Goal: Transaction & Acquisition: Obtain resource

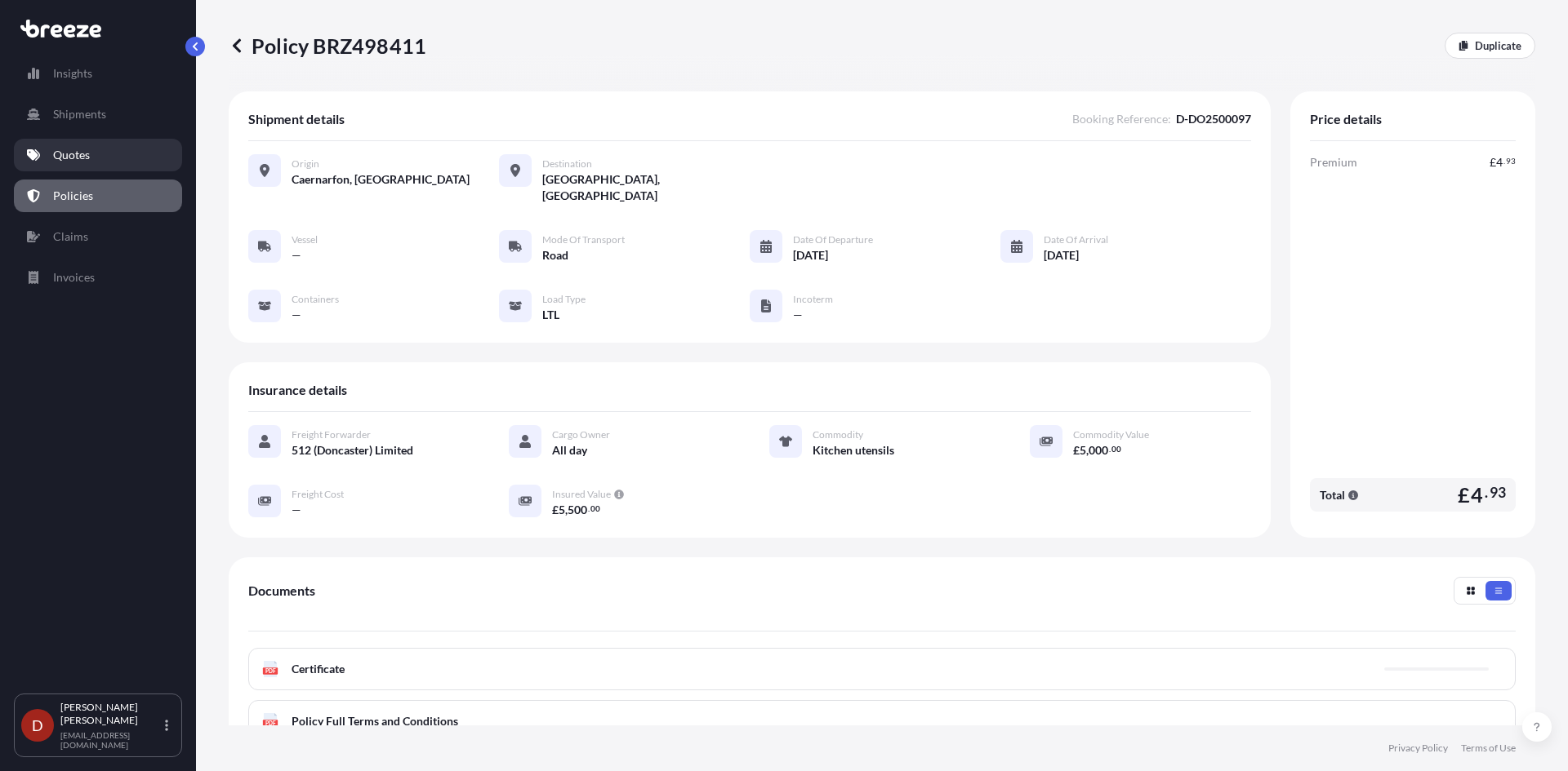
click at [90, 146] on link "Quotes" at bounding box center [98, 155] width 168 height 33
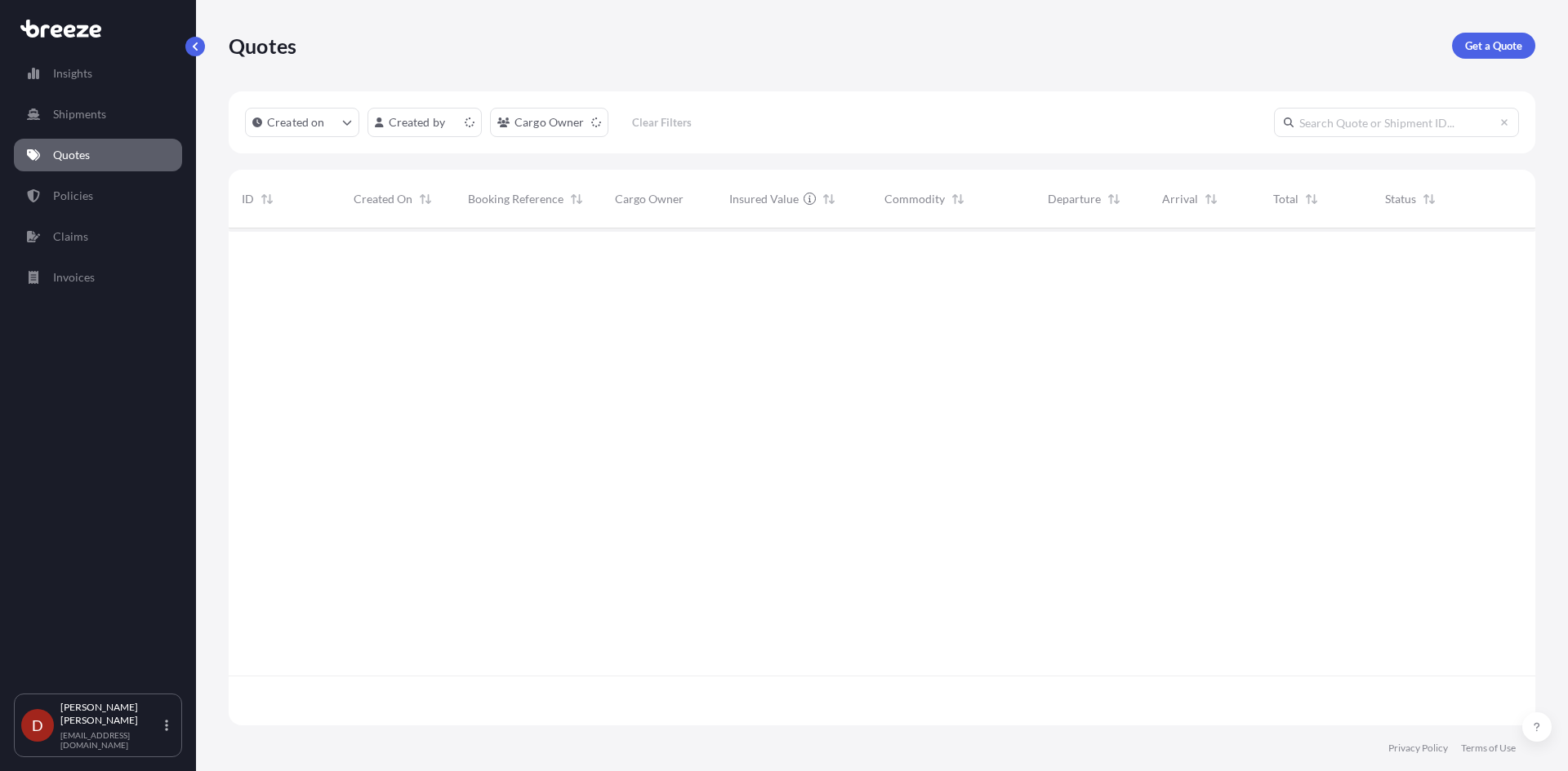
scroll to position [493, 1295]
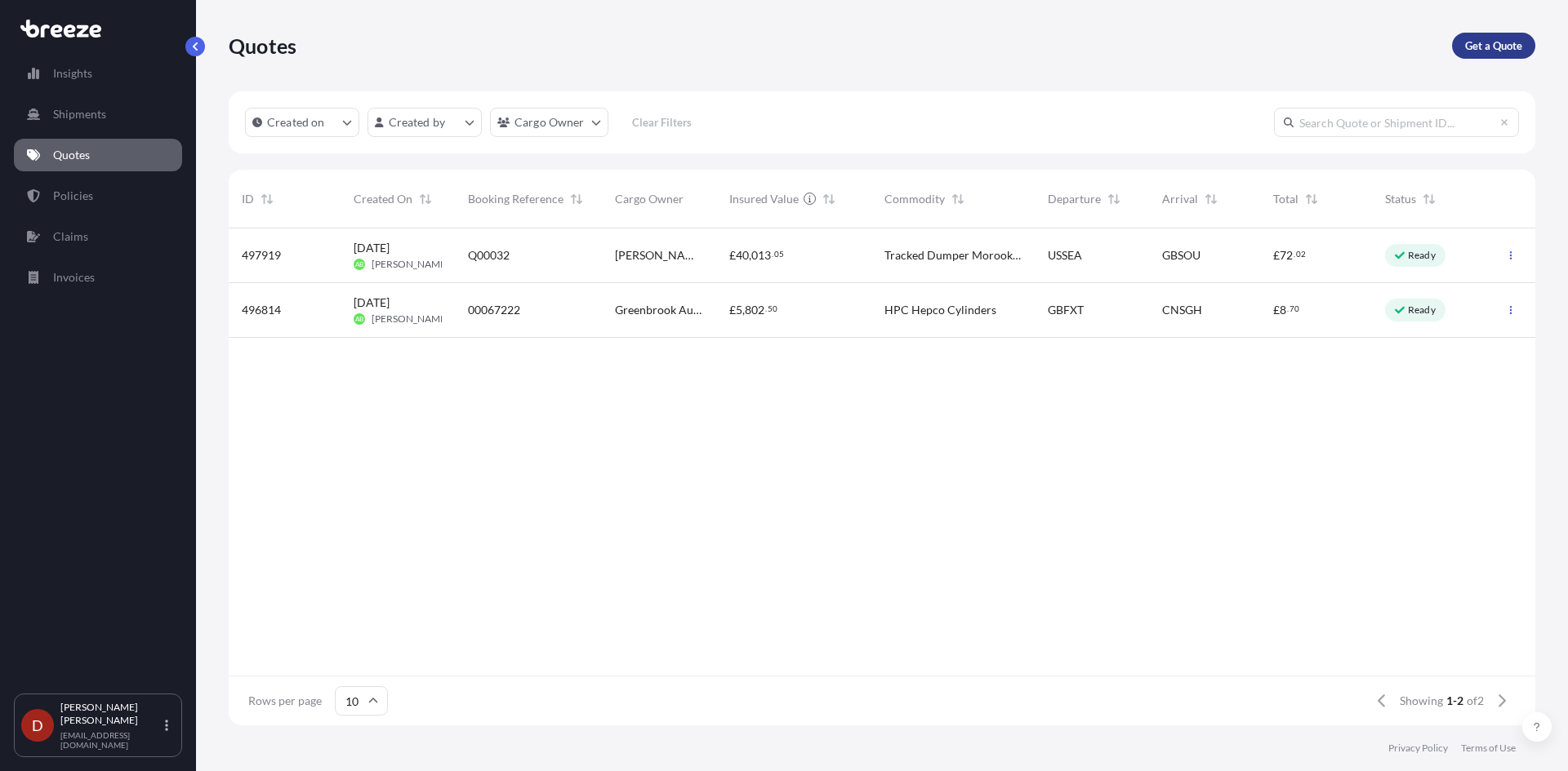
click at [1469, 38] on p "Get a Quote" at bounding box center [1493, 45] width 57 height 16
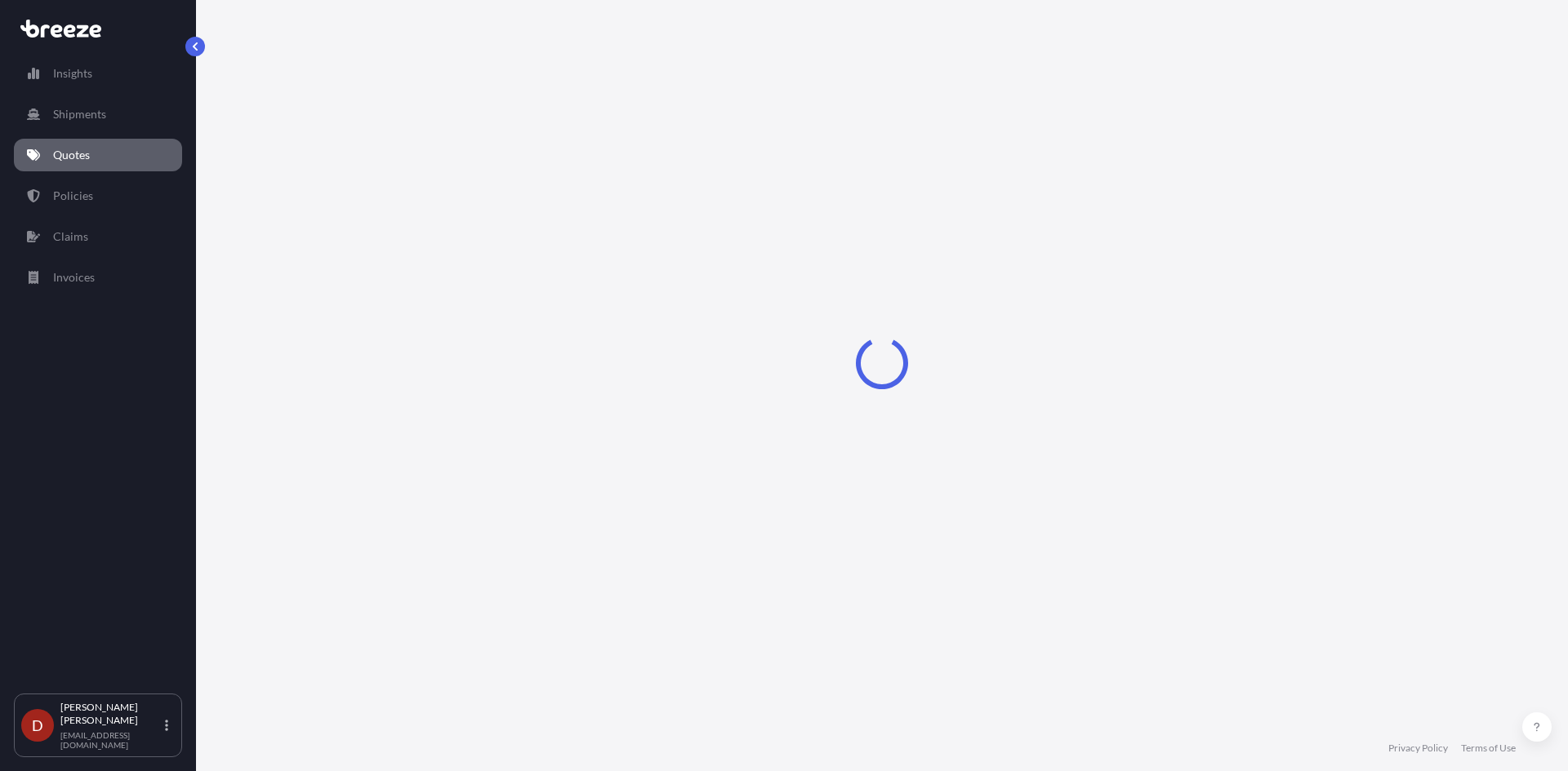
select select "Sea"
select select "1"
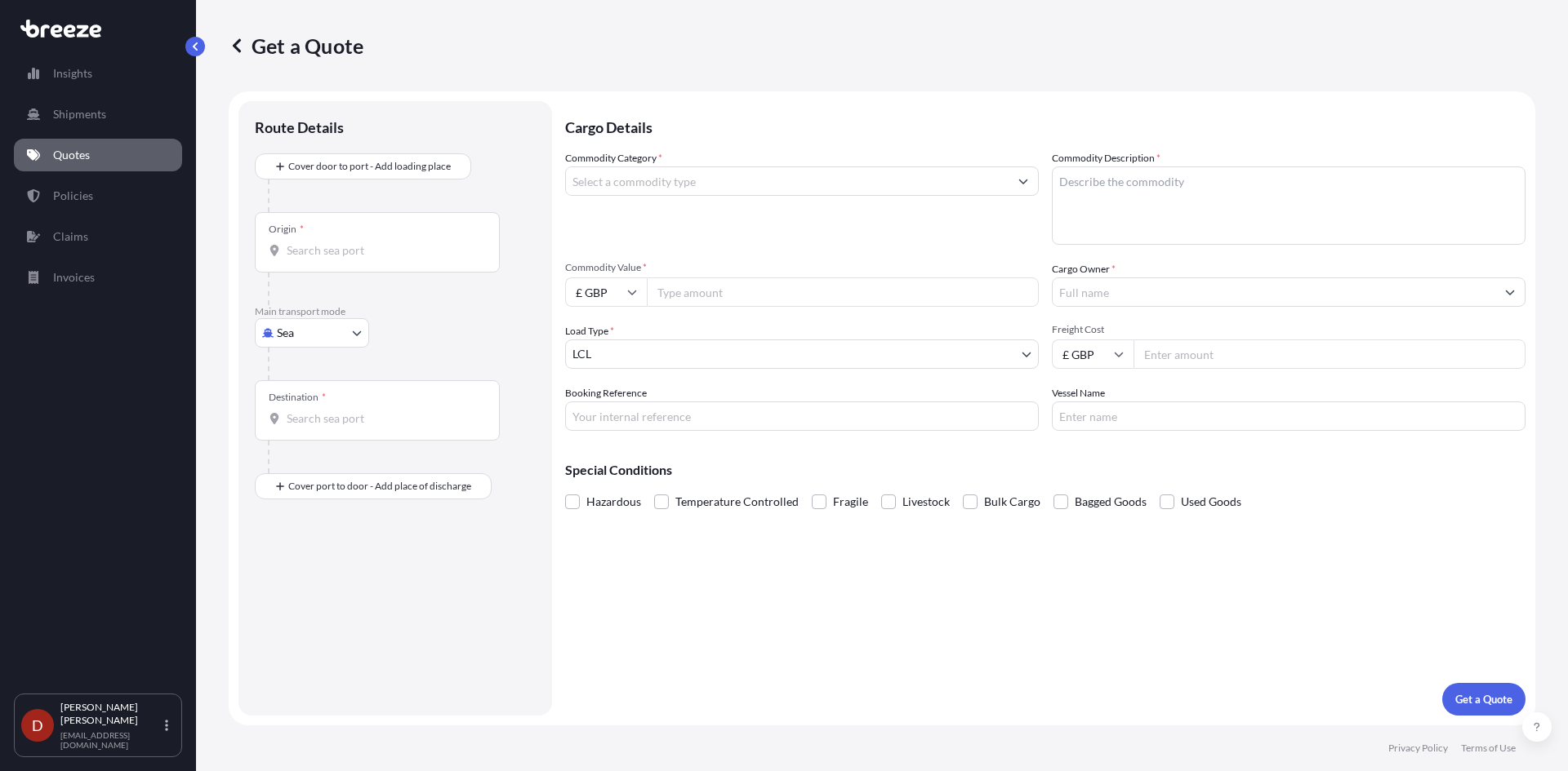
click at [325, 323] on body "Insights Shipments Quotes Policies Claims Invoices D [PERSON_NAME] [PERSON_NAME…" at bounding box center [784, 385] width 1568 height 771
click at [305, 426] on span "Road" at bounding box center [299, 434] width 26 height 16
select select "Road"
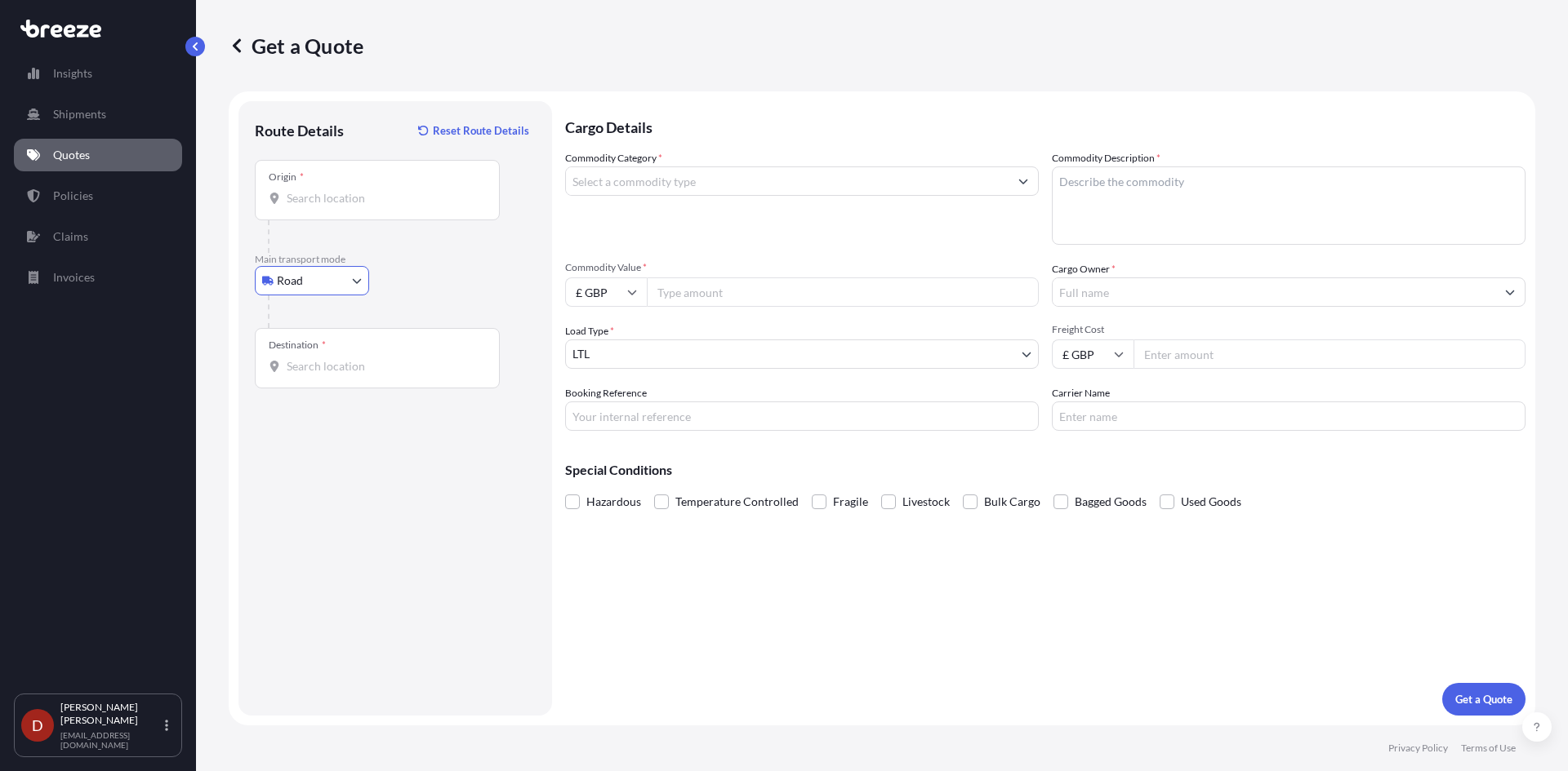
drag, startPoint x: 345, startPoint y: 195, endPoint x: 355, endPoint y: 196, distance: 10.0
click at [355, 196] on input "Origin *" at bounding box center [383, 198] width 193 height 16
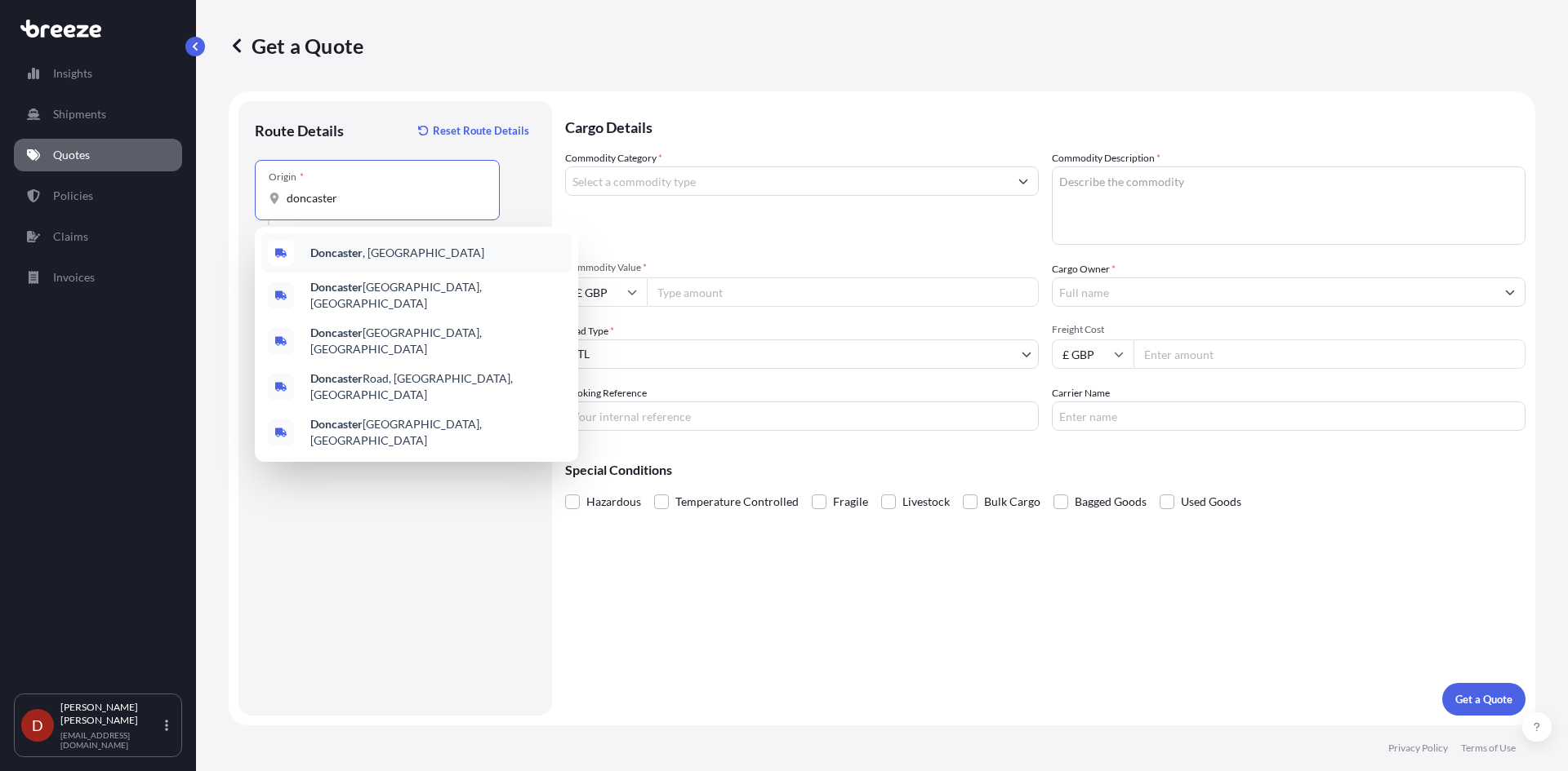
click at [334, 258] on b "Doncaster" at bounding box center [337, 252] width 52 height 14
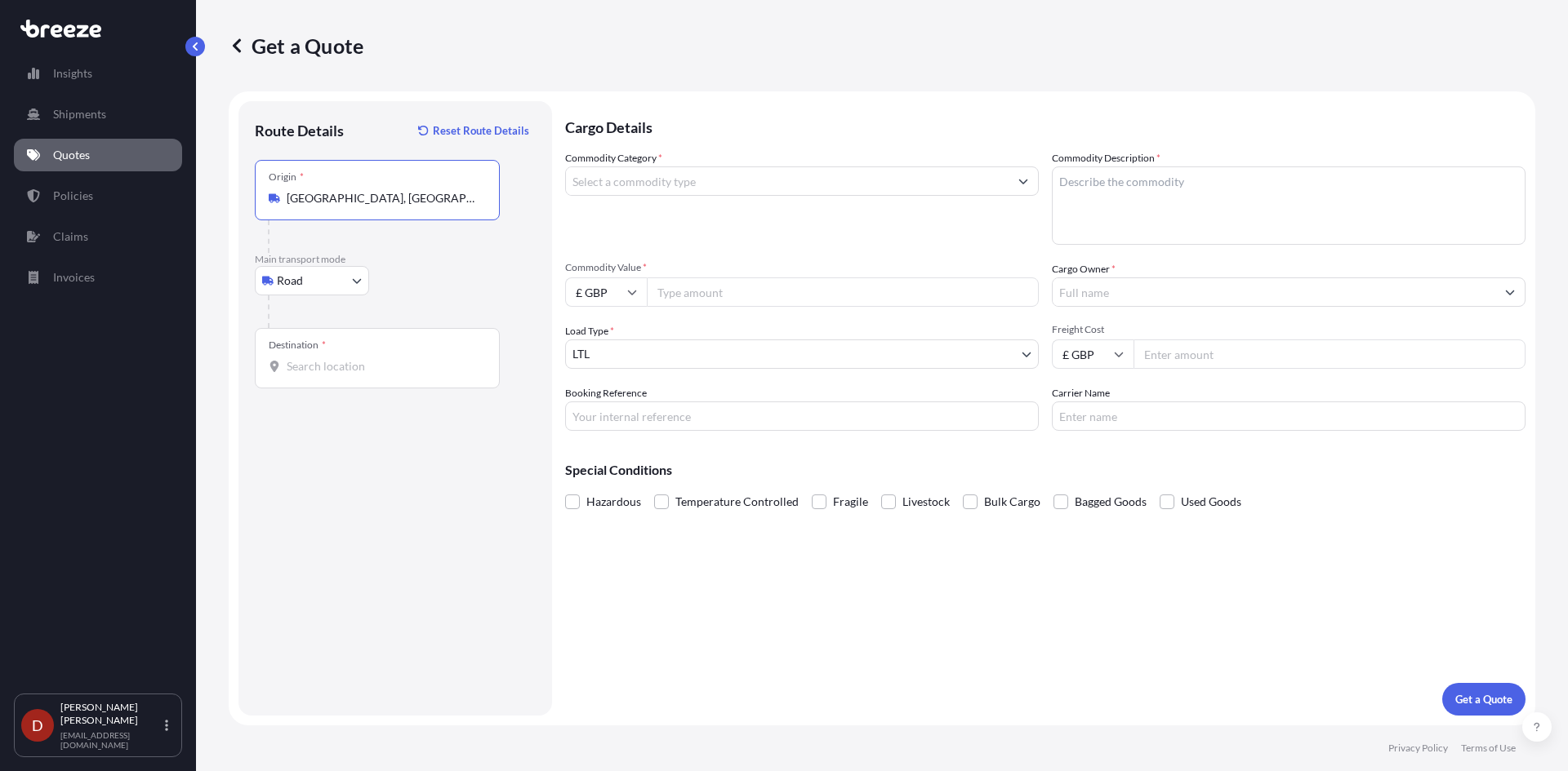
type input "[GEOGRAPHIC_DATA], [GEOGRAPHIC_DATA]"
click at [312, 356] on div "Destination *" at bounding box center [377, 358] width 245 height 61
click at [312, 358] on input "Destination *" at bounding box center [383, 366] width 193 height 16
type input "m"
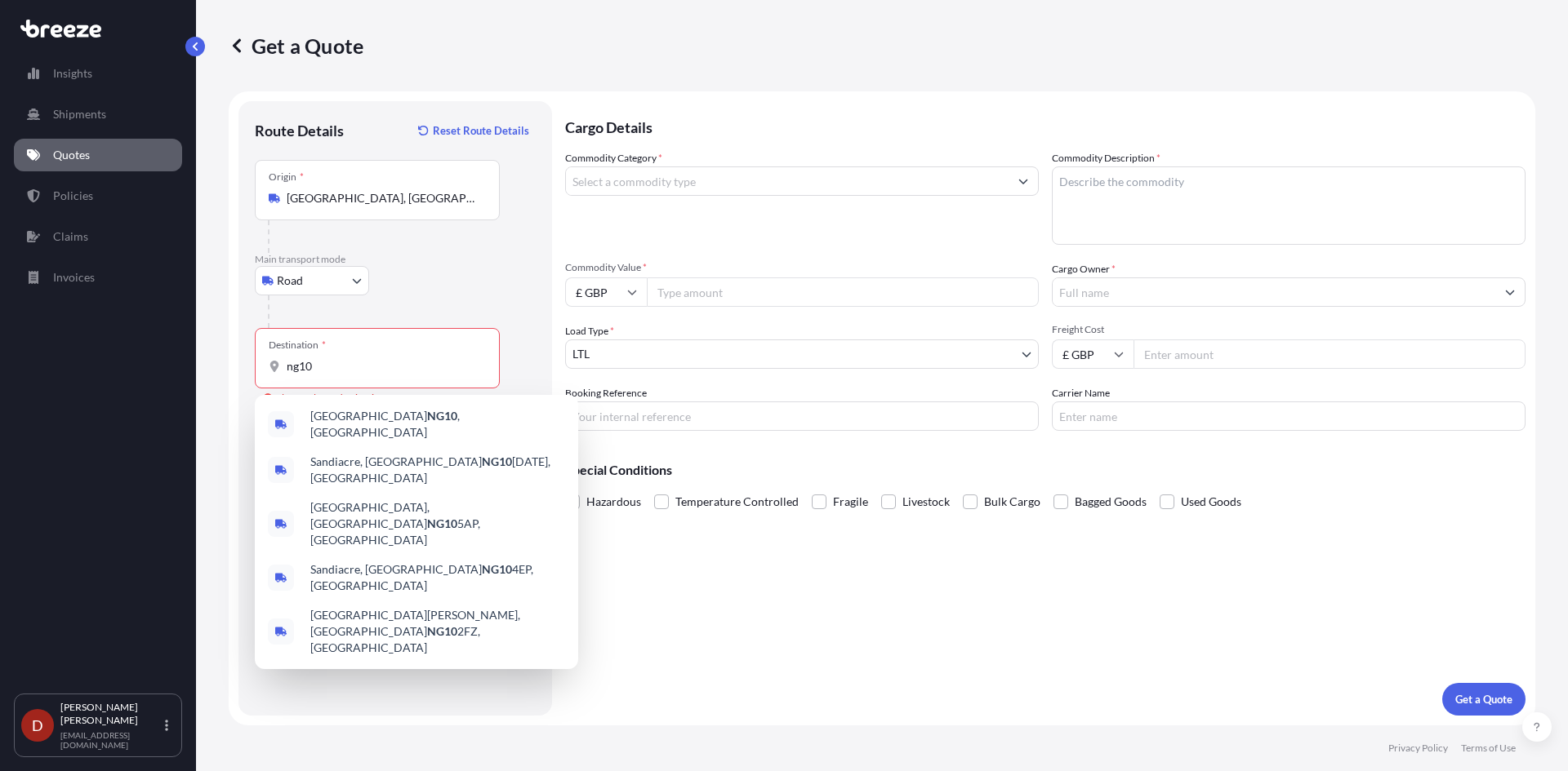
click at [356, 376] on div "Destination * ng10" at bounding box center [377, 358] width 245 height 61
click at [356, 375] on input "ng10" at bounding box center [383, 366] width 193 height 16
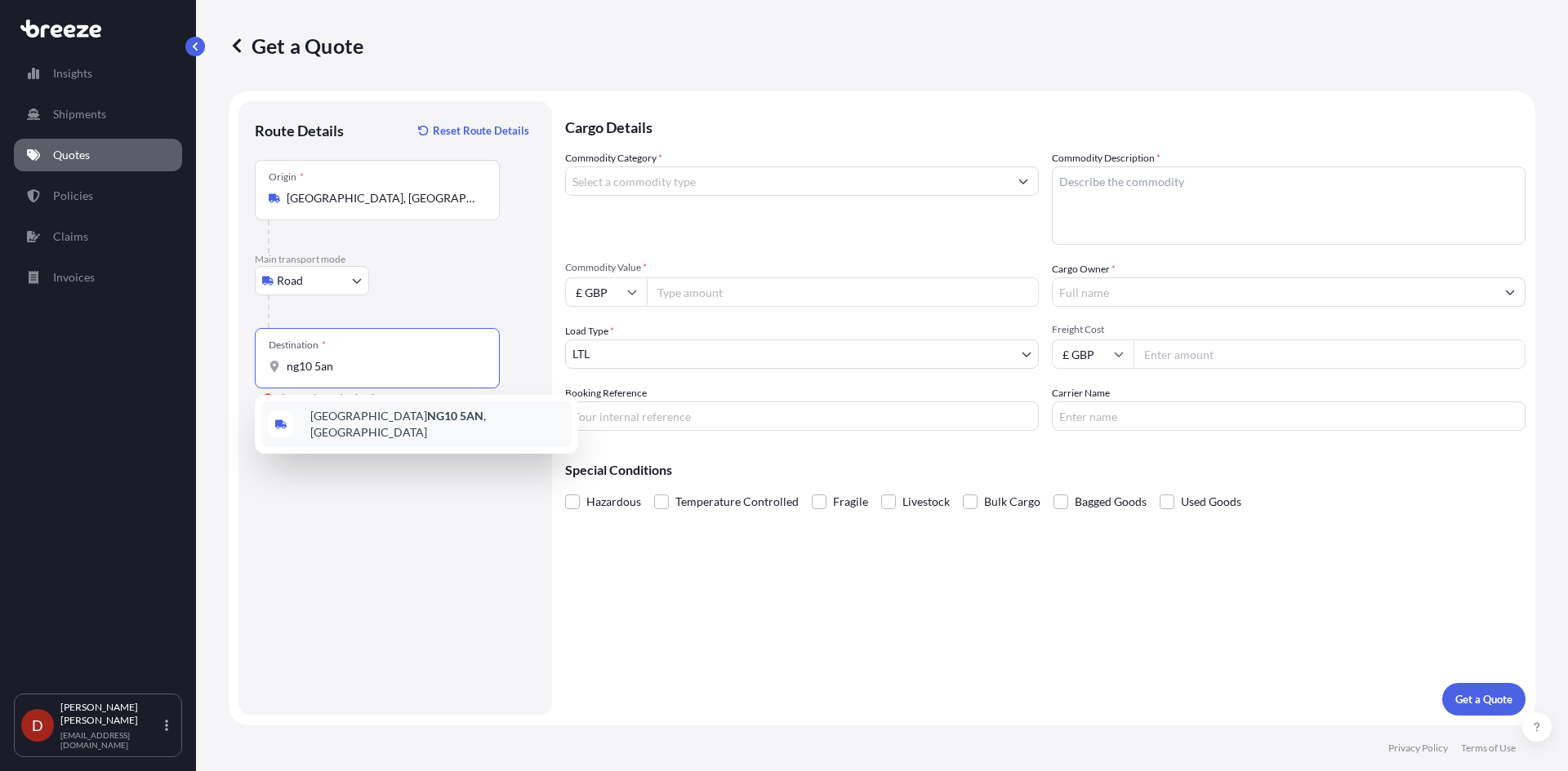
click at [352, 416] on span "Nottingham NG10 5AN , [GEOGRAPHIC_DATA]" at bounding box center [438, 425] width 255 height 33
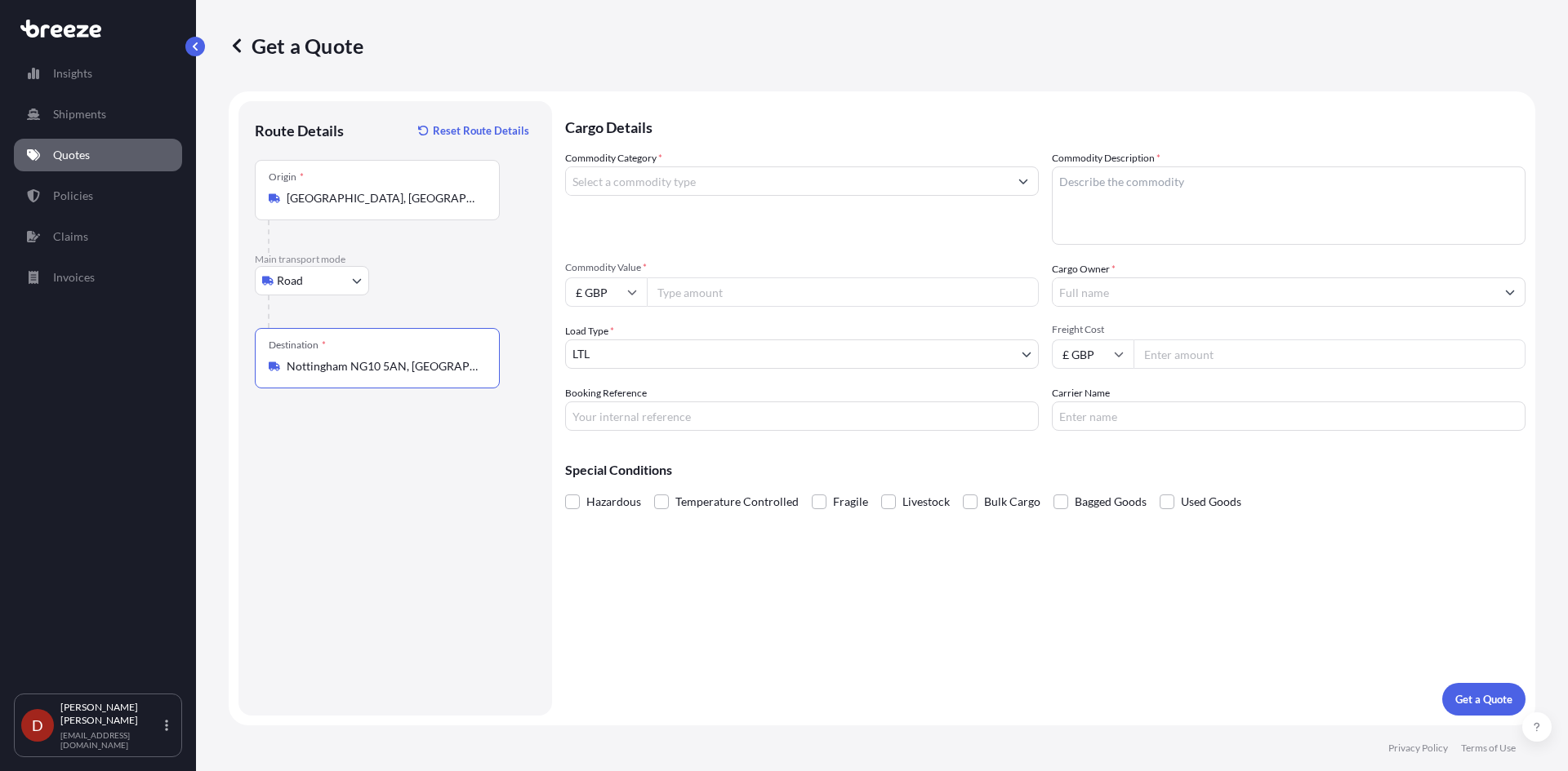
type input "Nottingham NG10 5AN, [GEOGRAPHIC_DATA]"
click at [627, 184] on input "Commodity Category *" at bounding box center [787, 181] width 443 height 29
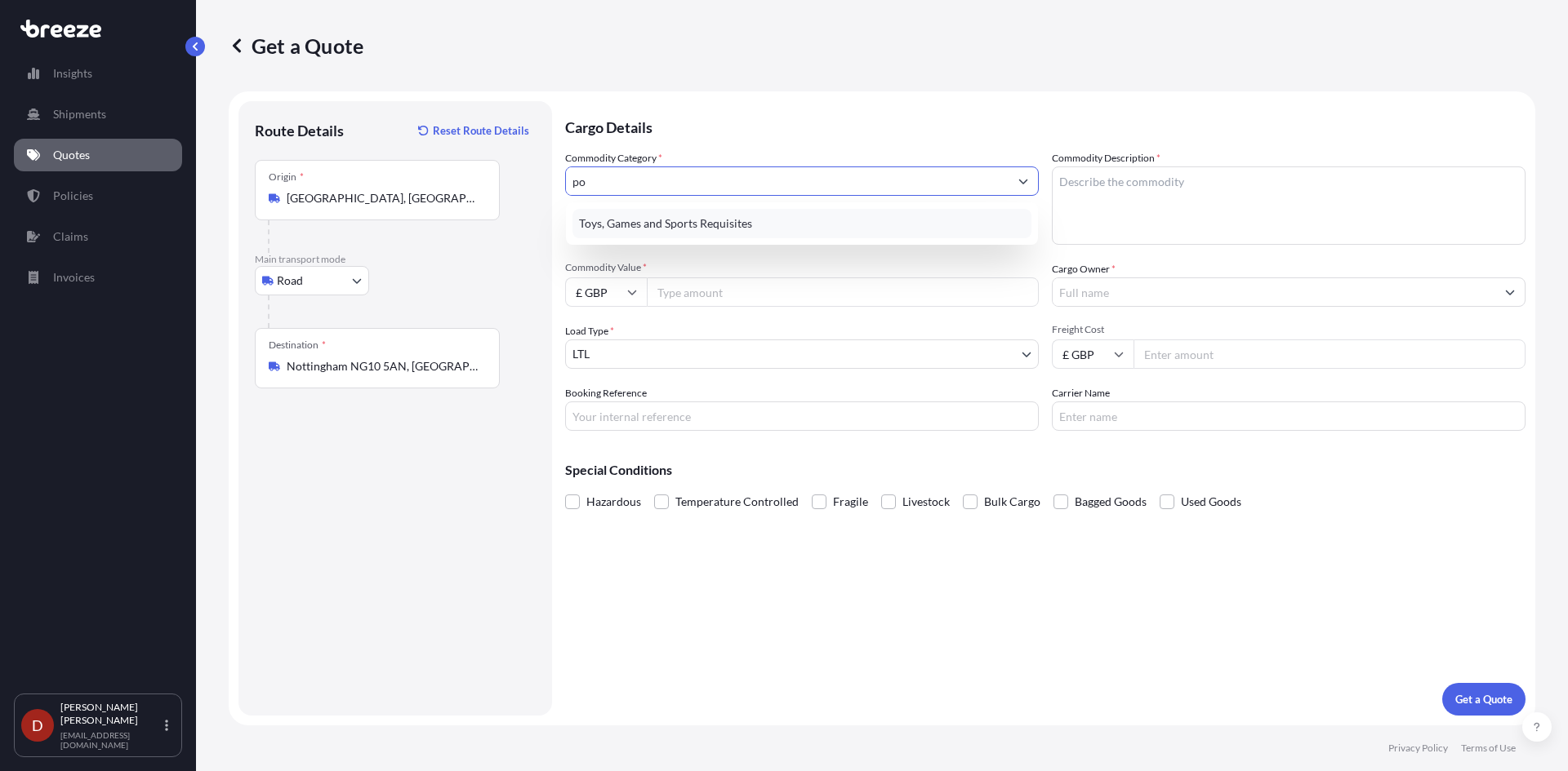
type input "p"
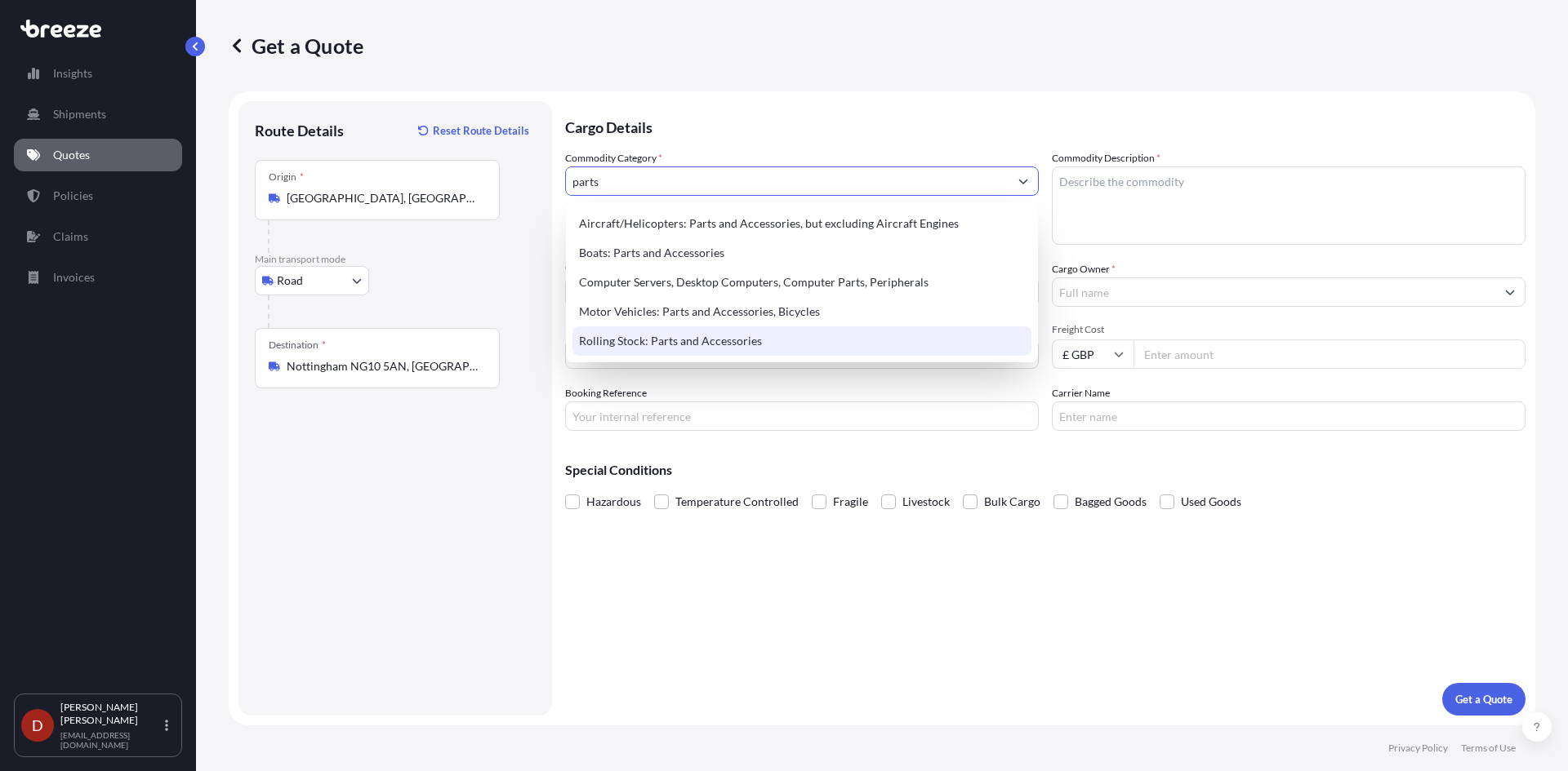
click at [658, 340] on div "Rolling Stock: Parts and Accessories" at bounding box center [802, 341] width 459 height 29
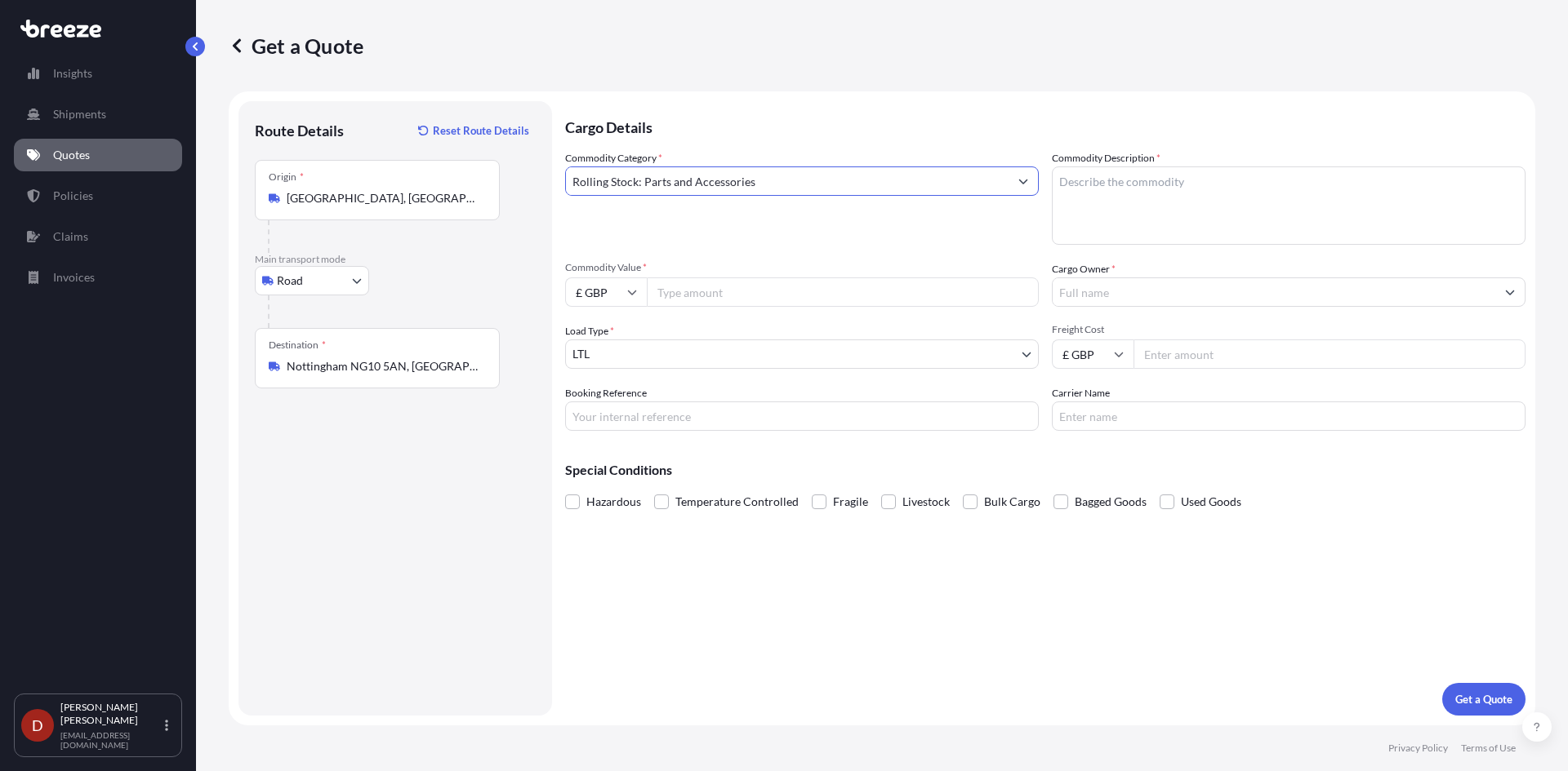
type input "Rolling Stock: Parts and Accessories"
click at [1147, 173] on textarea "Commodity Description *" at bounding box center [1289, 206] width 474 height 78
drag, startPoint x: 1156, startPoint y: 173, endPoint x: 925, endPoint y: 193, distance: 231.9
click at [925, 193] on div "Commodity Category * Rolling Stock: Parts and Accessories Commodity Description…" at bounding box center [1045, 291] width 961 height 281
type textarea "Parts"
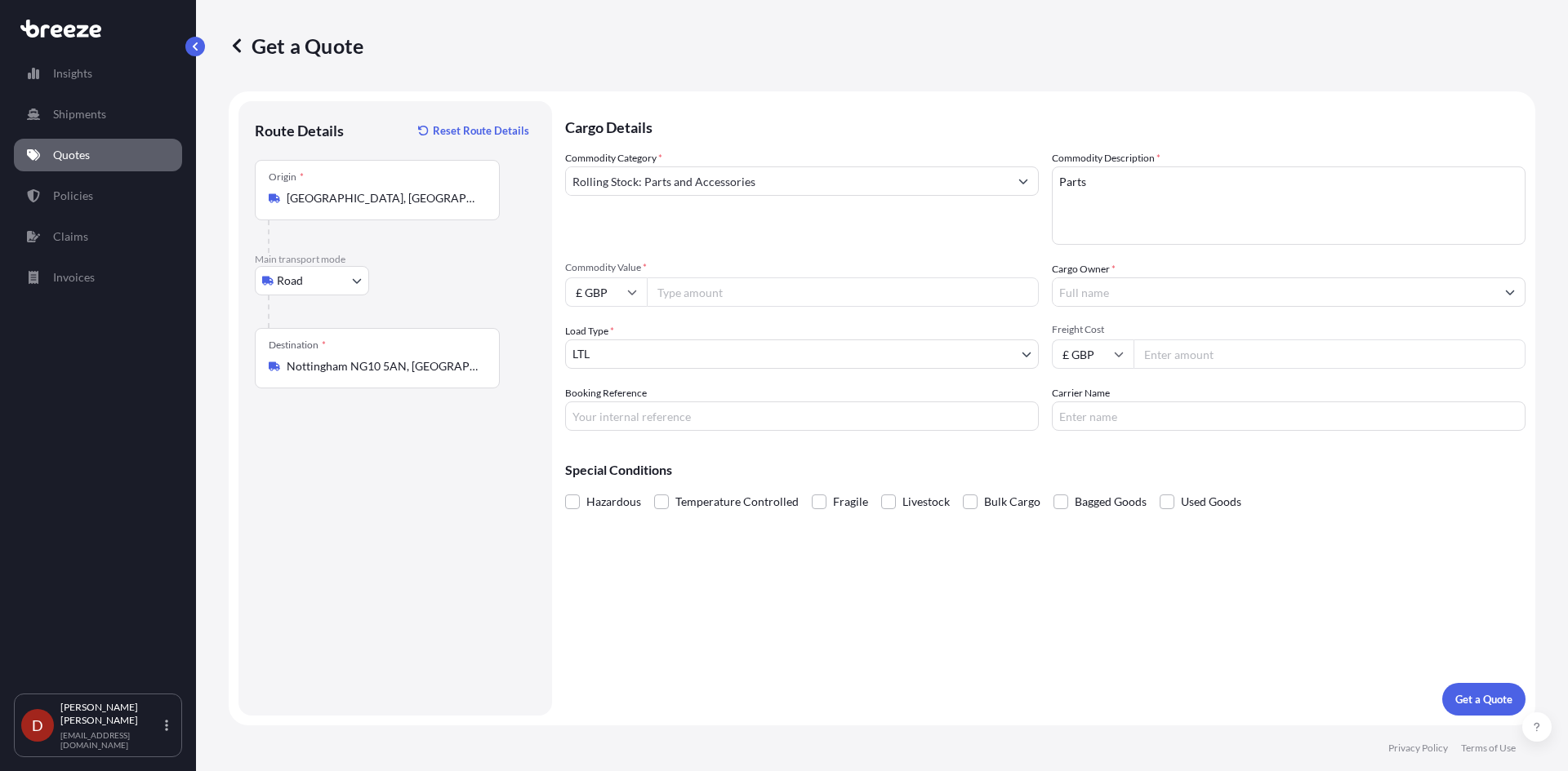
click at [663, 301] on input "Commodity Value *" at bounding box center [843, 292] width 392 height 29
type input "15942"
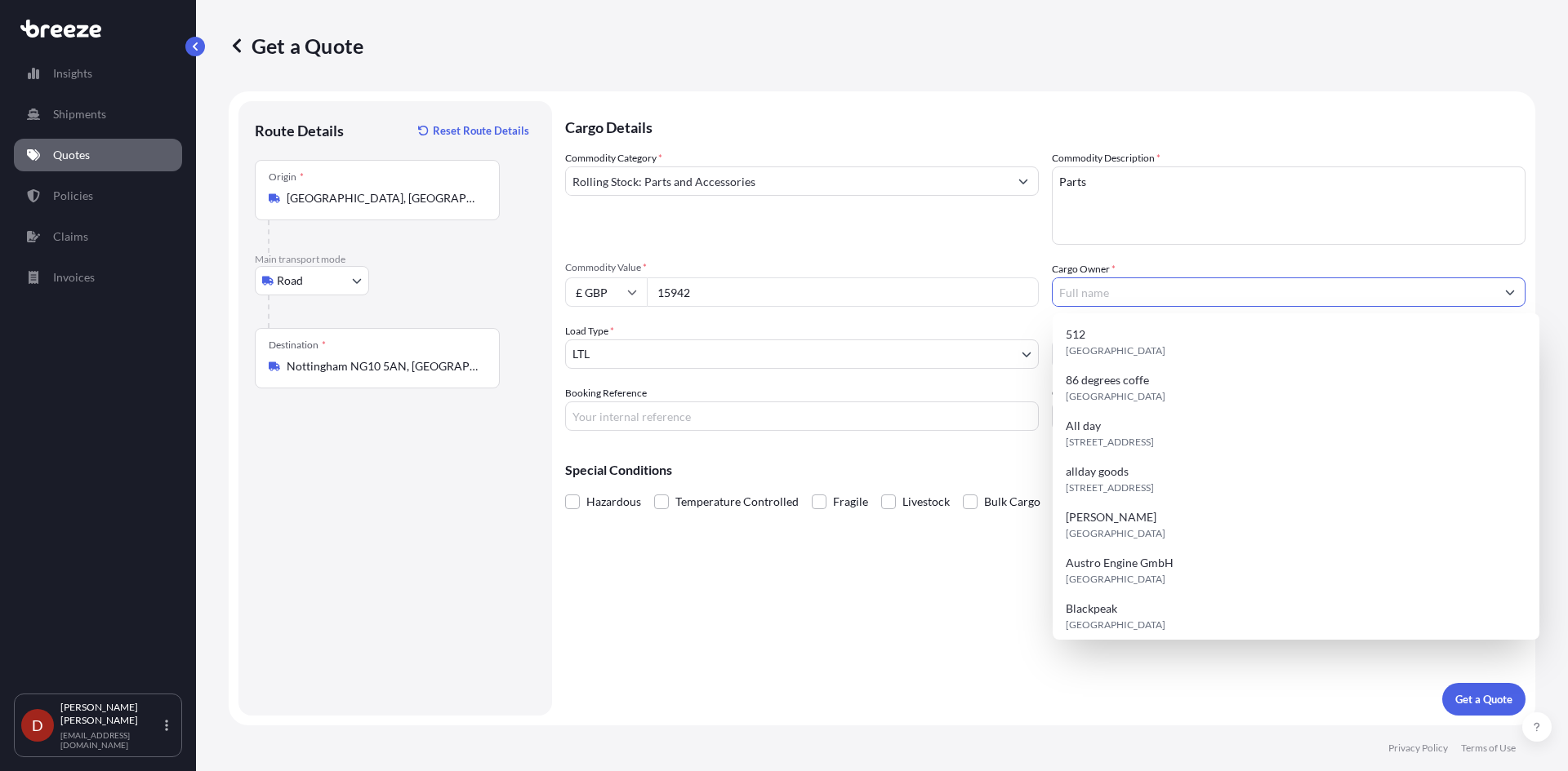
click at [1223, 280] on input "Cargo Owner *" at bounding box center [1274, 292] width 443 height 29
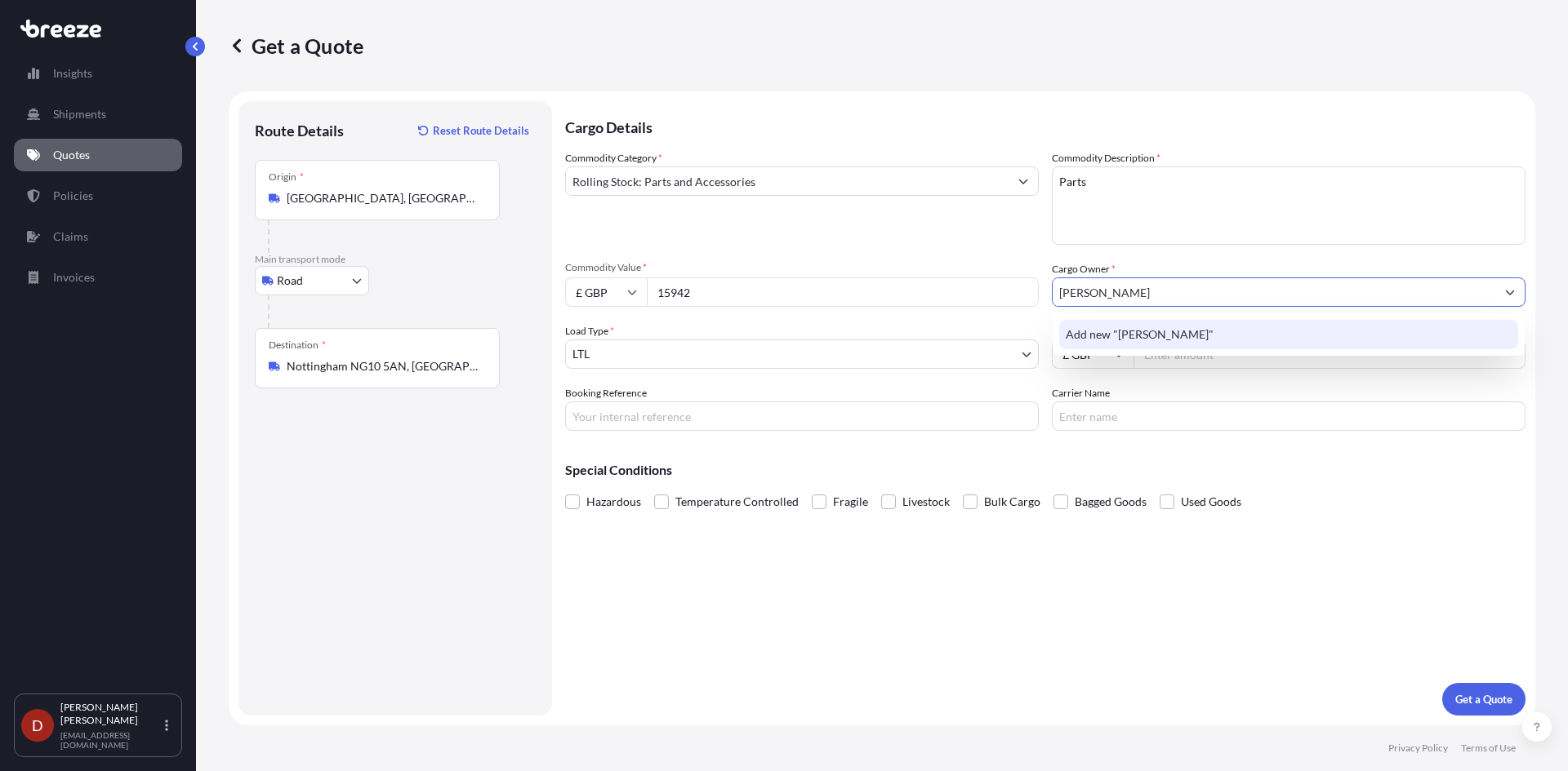
drag, startPoint x: 1109, startPoint y: 300, endPoint x: 1019, endPoint y: 292, distance: 90.4
click at [1017, 293] on div "Commodity Category * Rolling Stock: Parts and Accessories Commodity Description…" at bounding box center [1045, 291] width 961 height 281
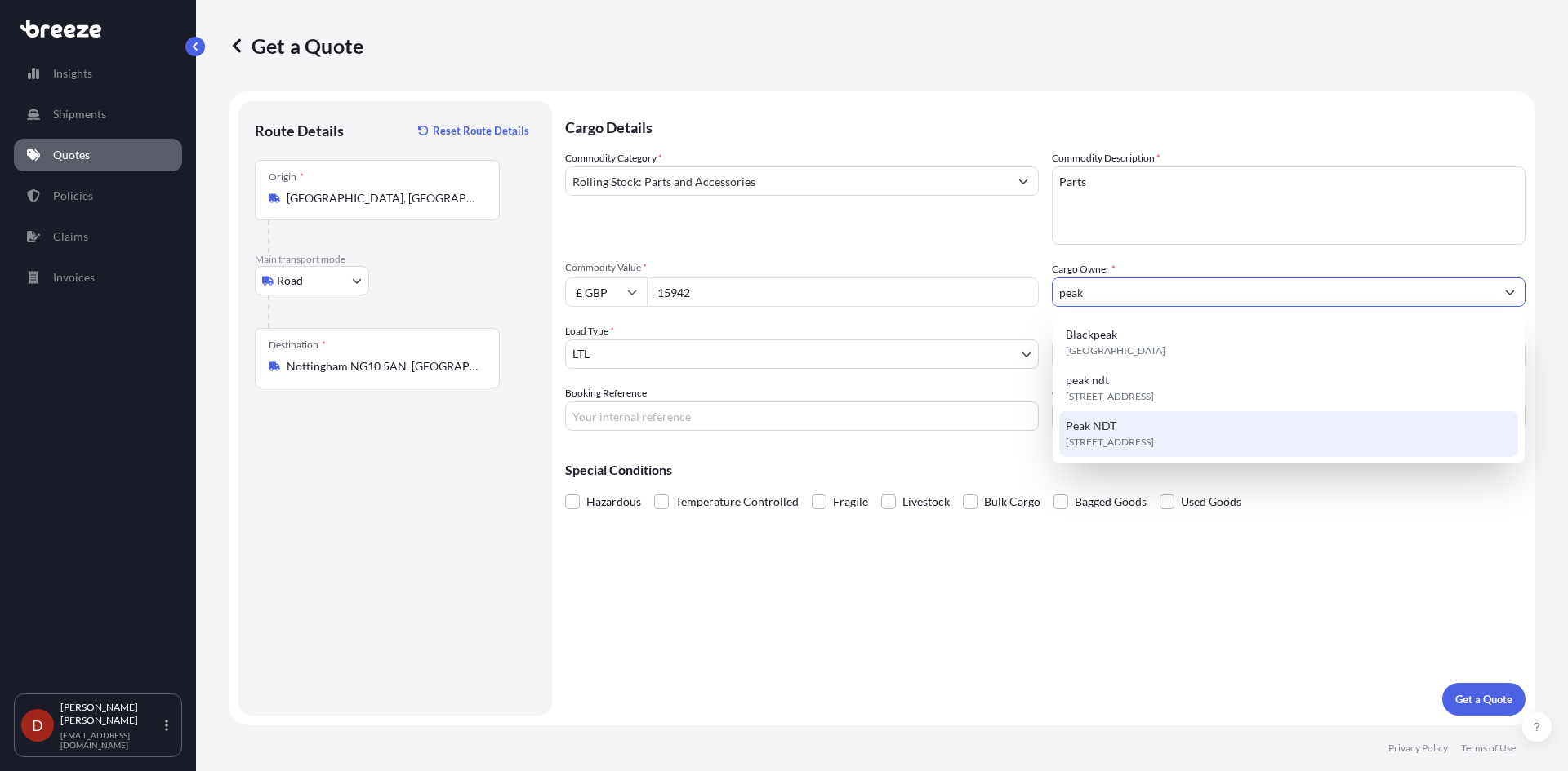
click at [1072, 424] on span "Peak NDT" at bounding box center [1091, 426] width 50 height 16
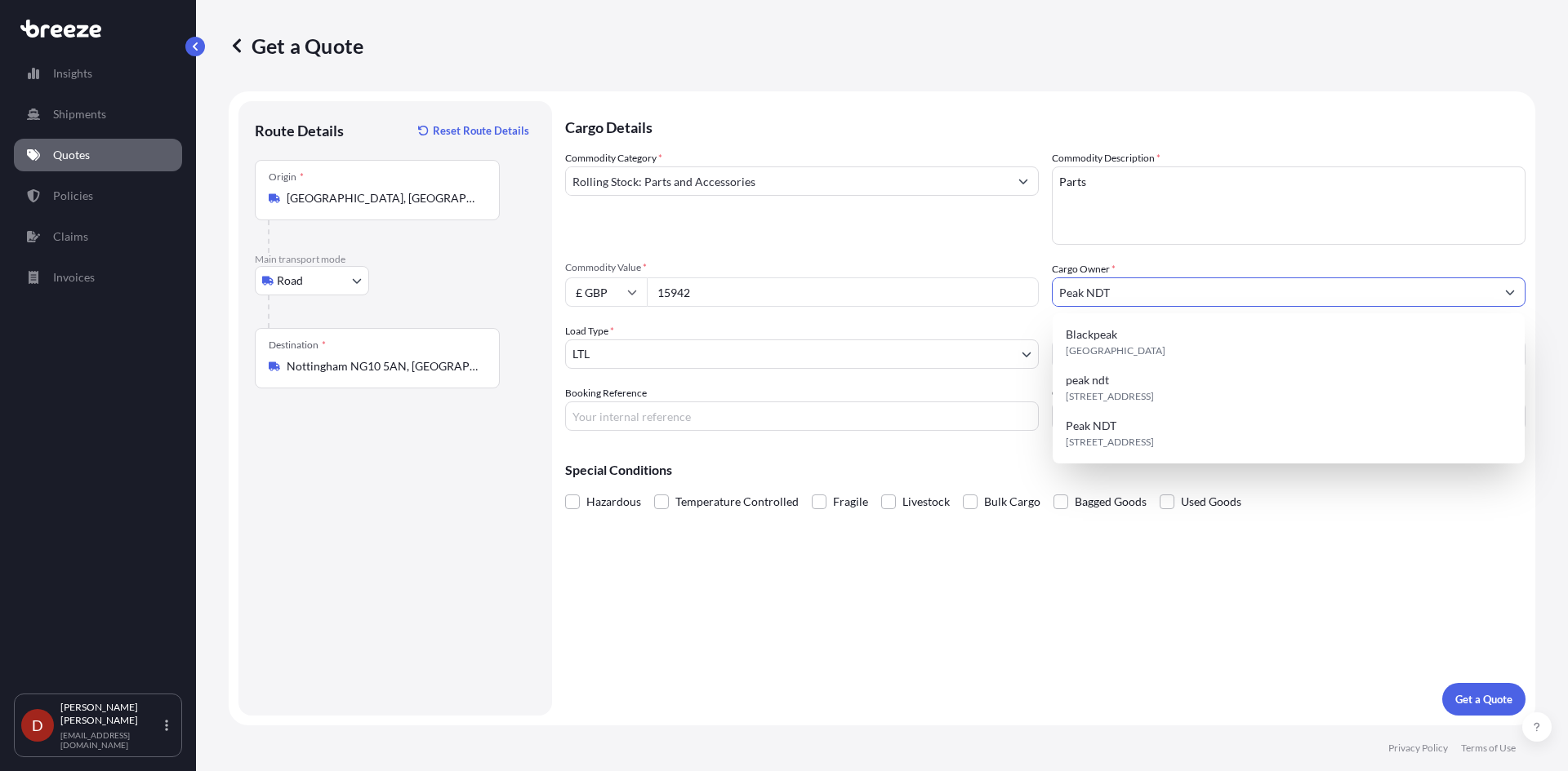
type input "Peak NDT"
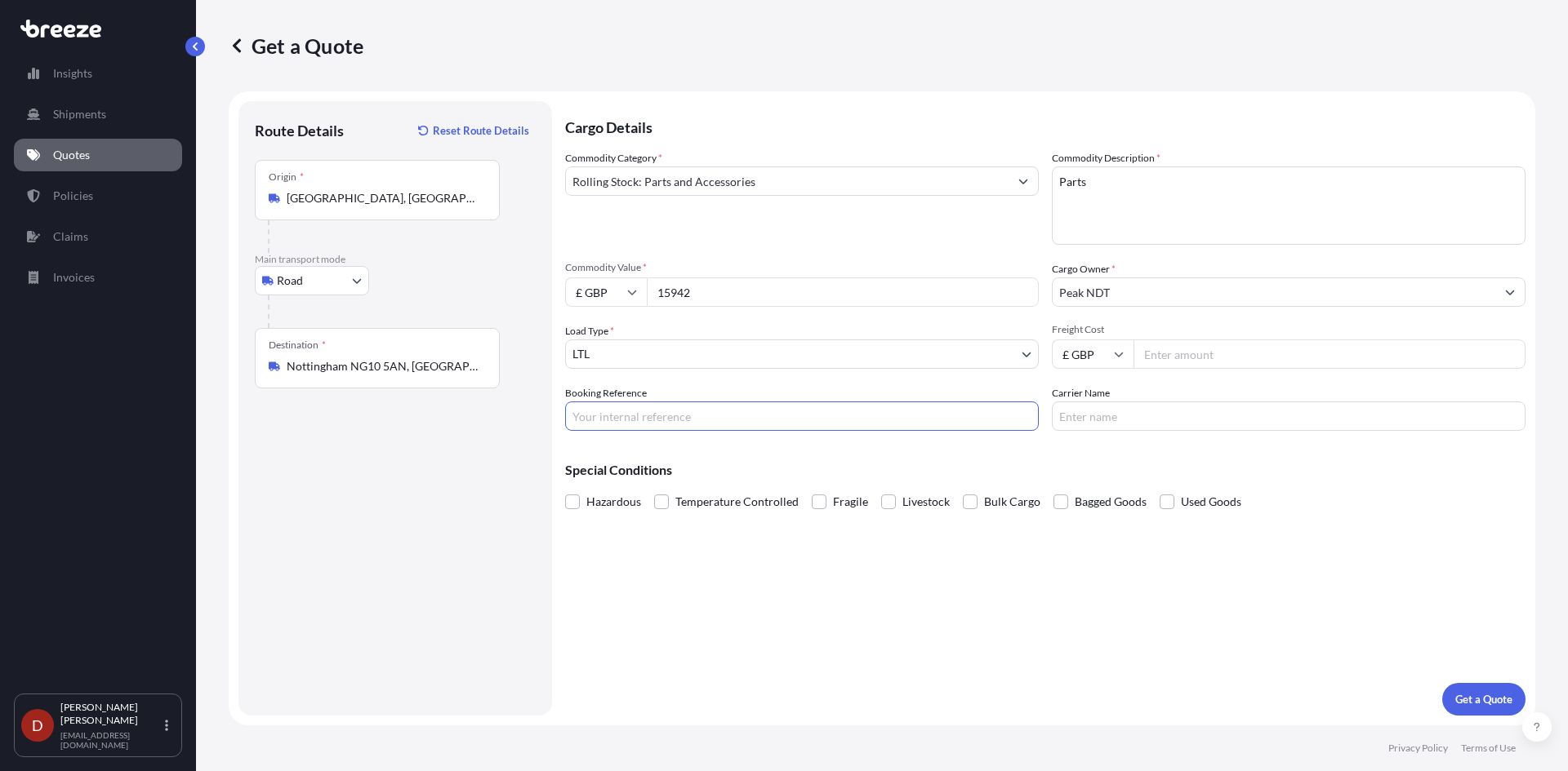
click at [875, 413] on input "Booking Reference" at bounding box center [802, 416] width 474 height 29
type input "dws"
click at [1457, 696] on p "Get a Quote" at bounding box center [1484, 699] width 57 height 16
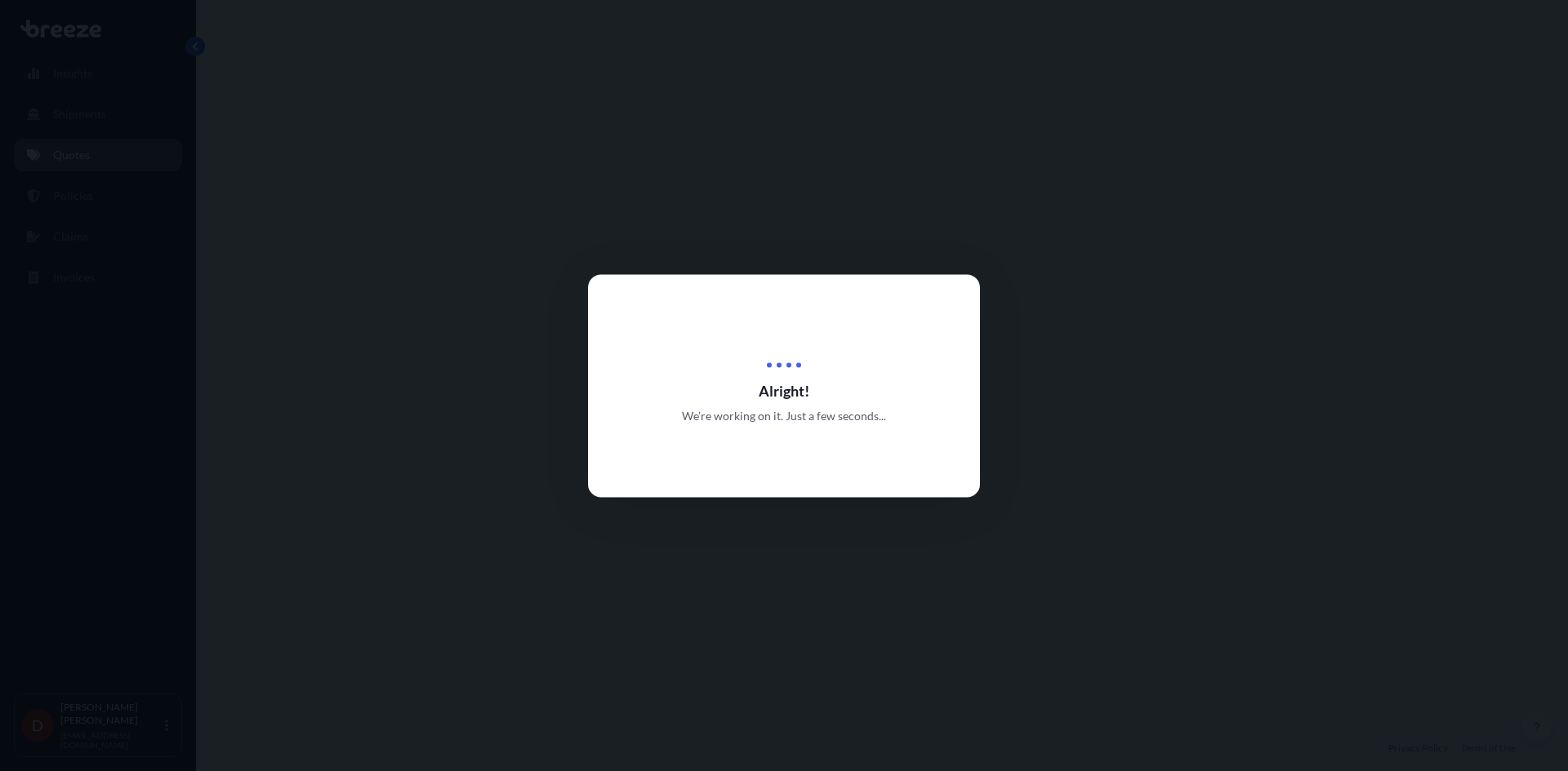
select select "Road"
select select "1"
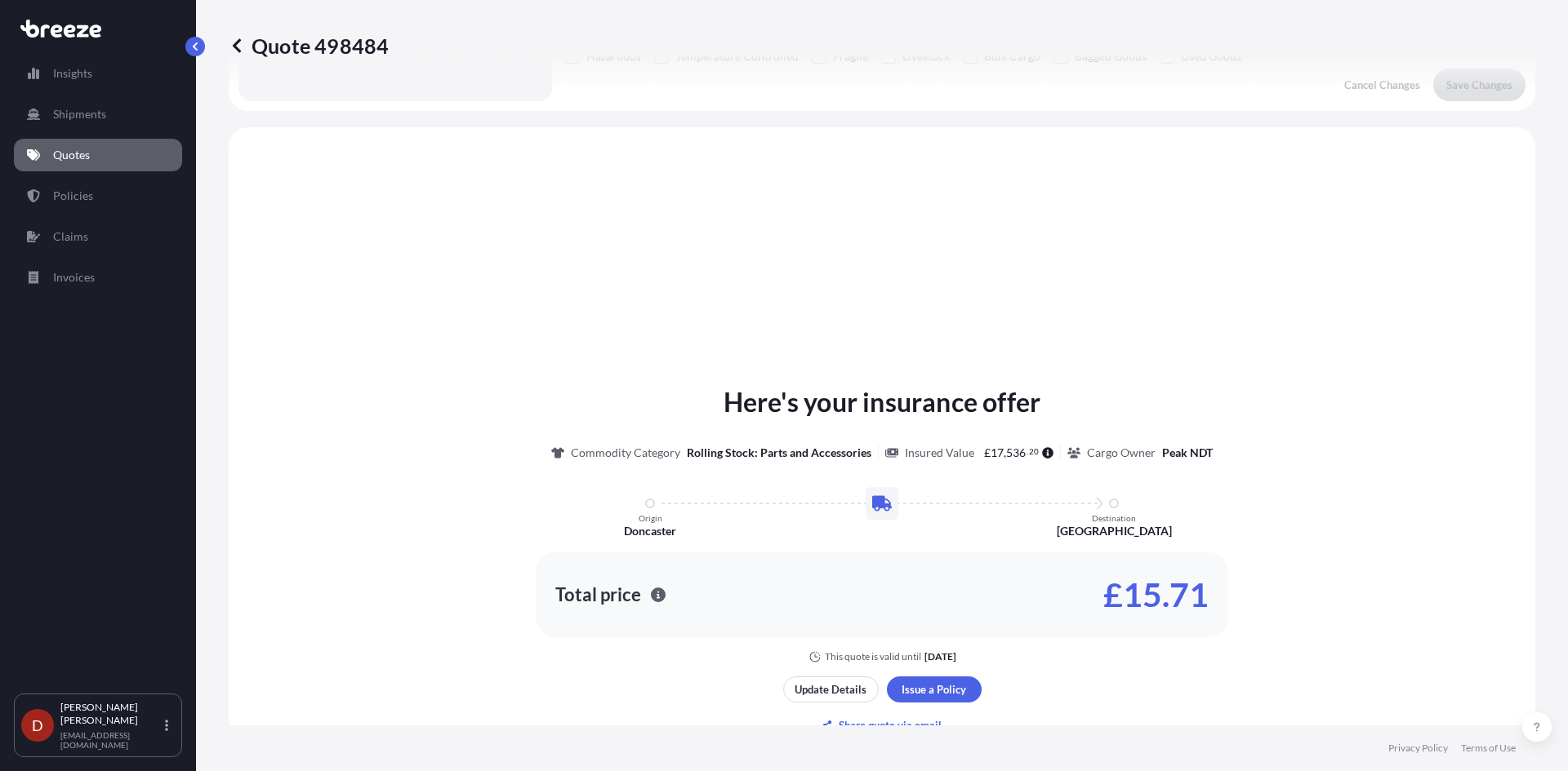
scroll to position [492, 0]
